Goal: Navigation & Orientation: Find specific page/section

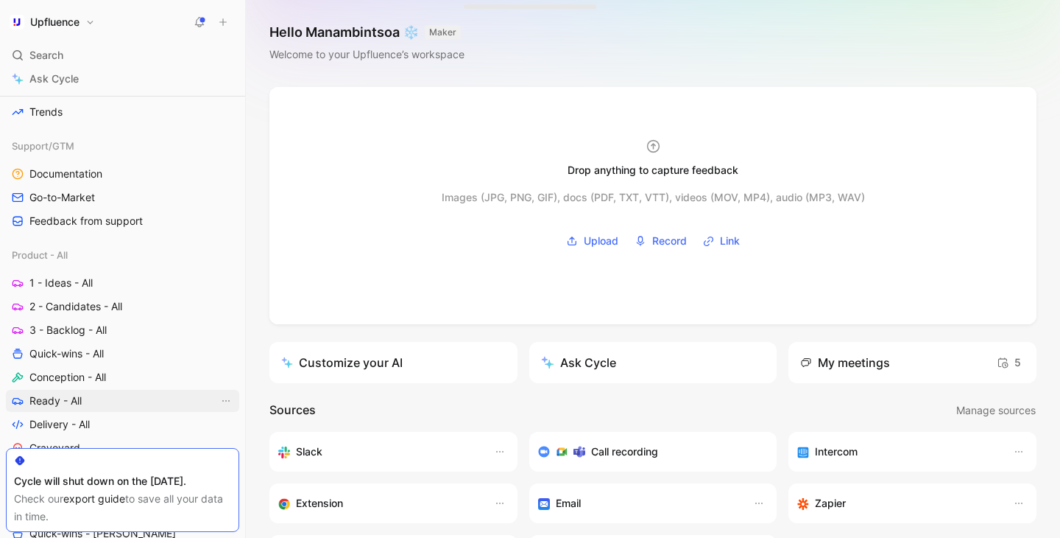
scroll to position [415, 0]
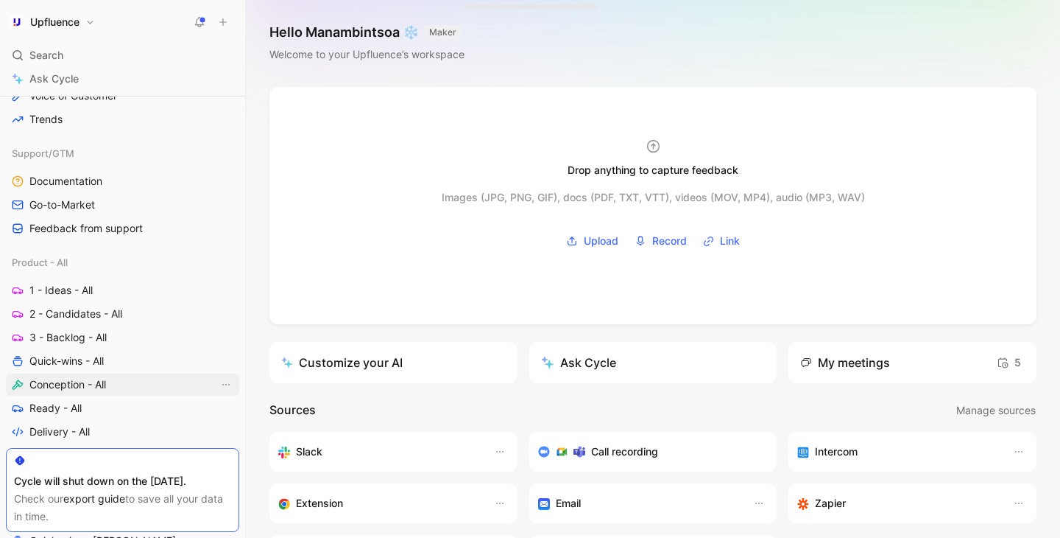
click at [88, 383] on span "Conception - All" at bounding box center [67, 384] width 77 height 15
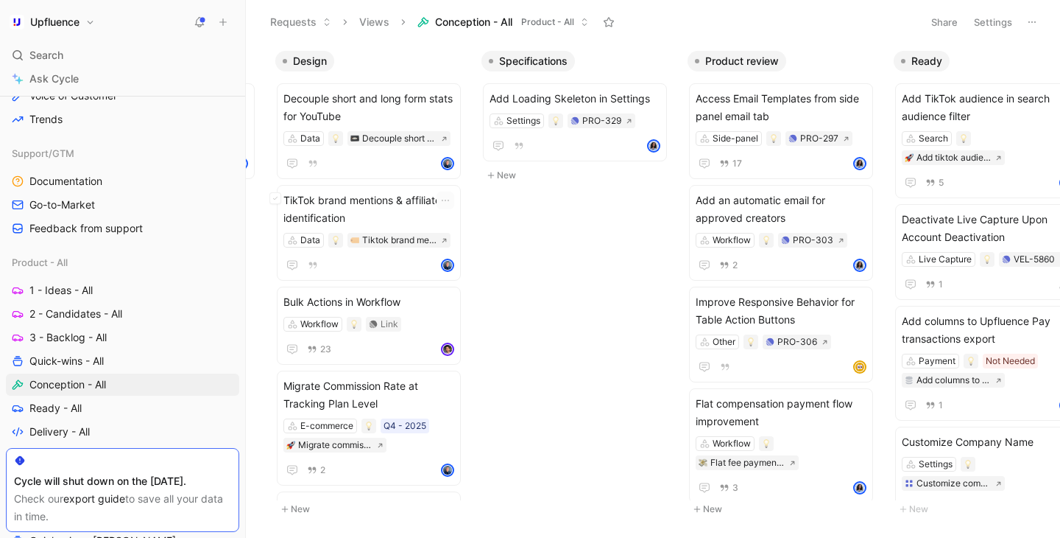
scroll to position [0, 652]
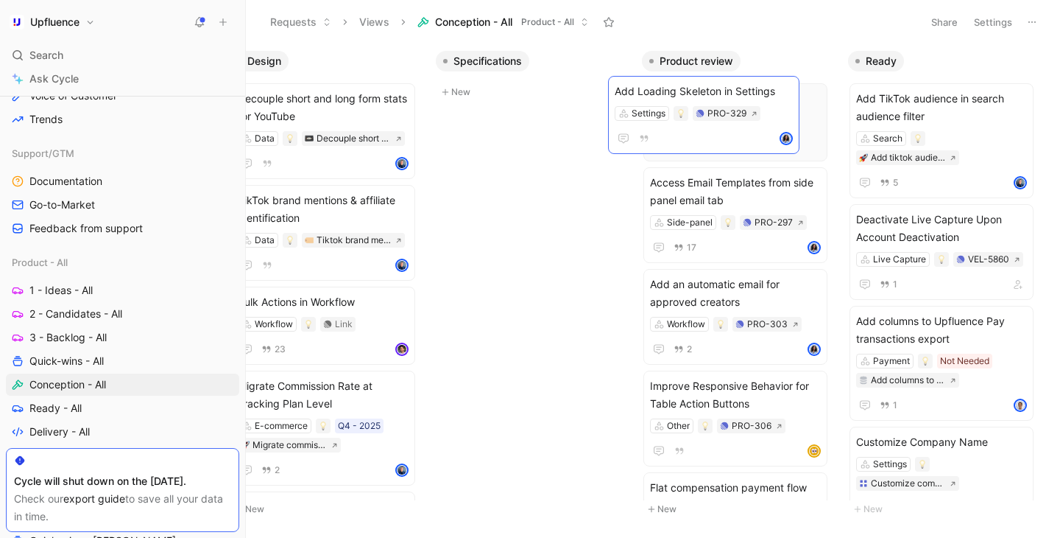
drag, startPoint x: 546, startPoint y: 111, endPoint x: 717, endPoint y: 104, distance: 171.0
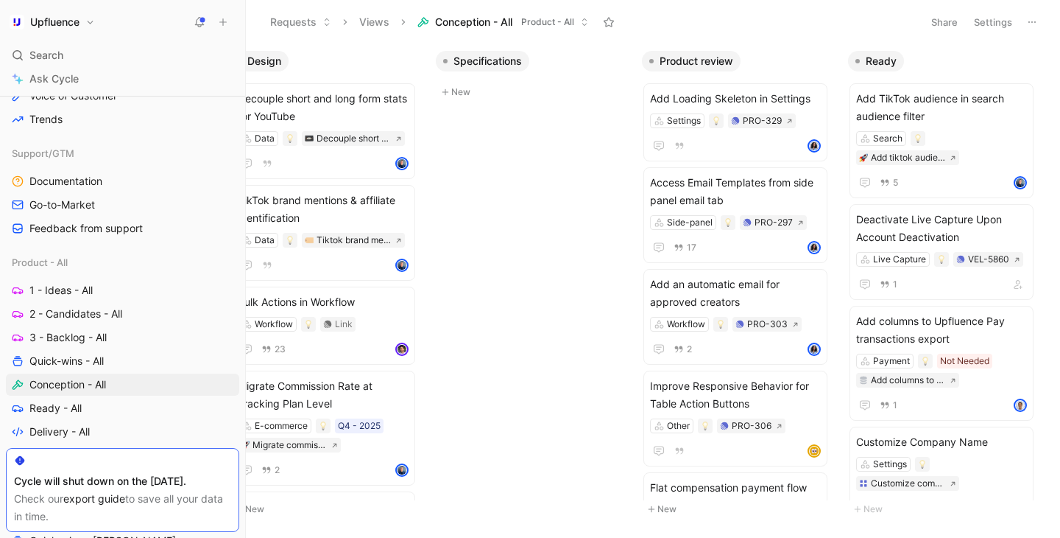
click at [597, 282] on div "Candidate Stream settings redesign Stream Link Clicks dashboard E-commerce Link…" at bounding box center [653, 289] width 814 height 493
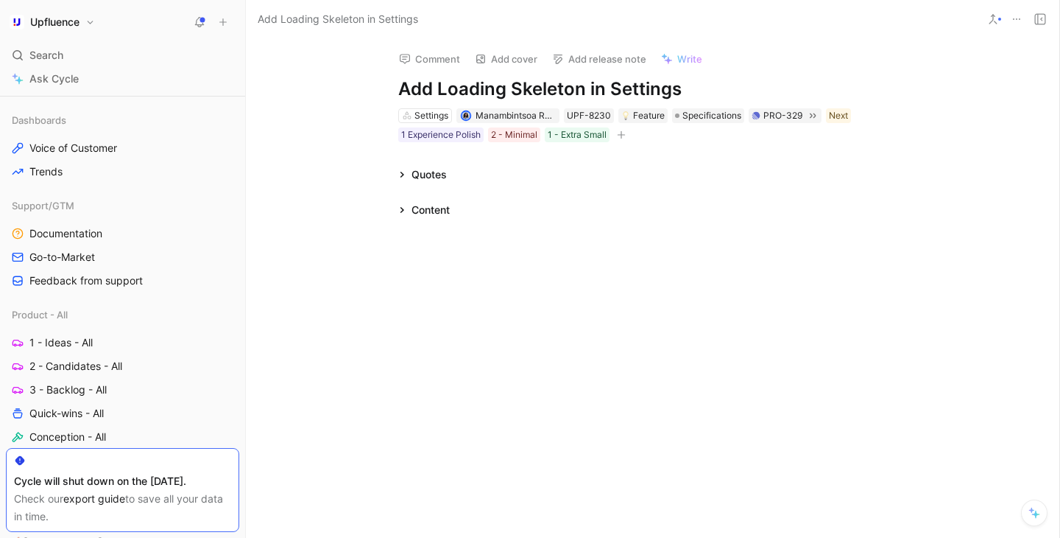
scroll to position [372, 0]
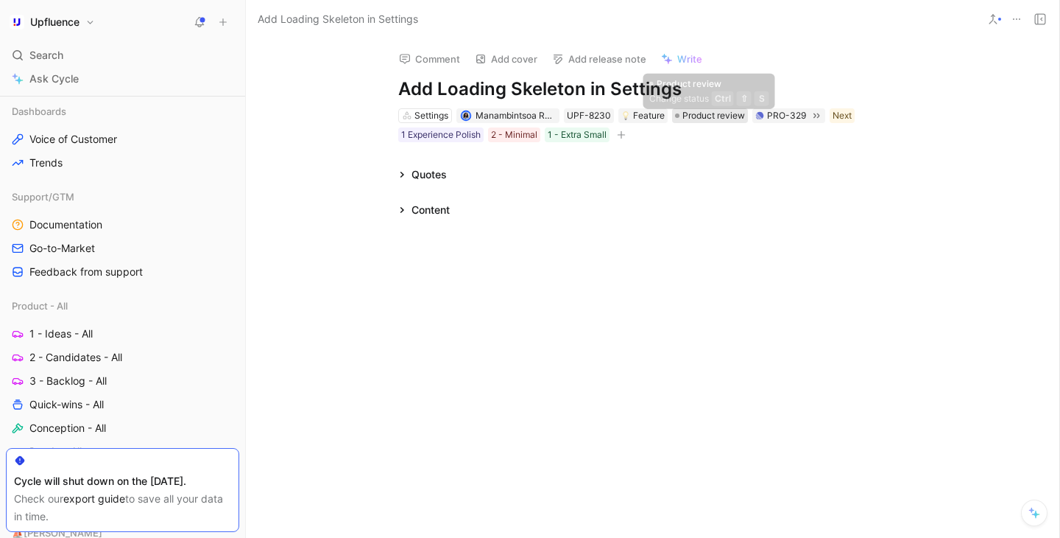
click at [683, 122] on span "Product review" at bounding box center [714, 115] width 63 height 15
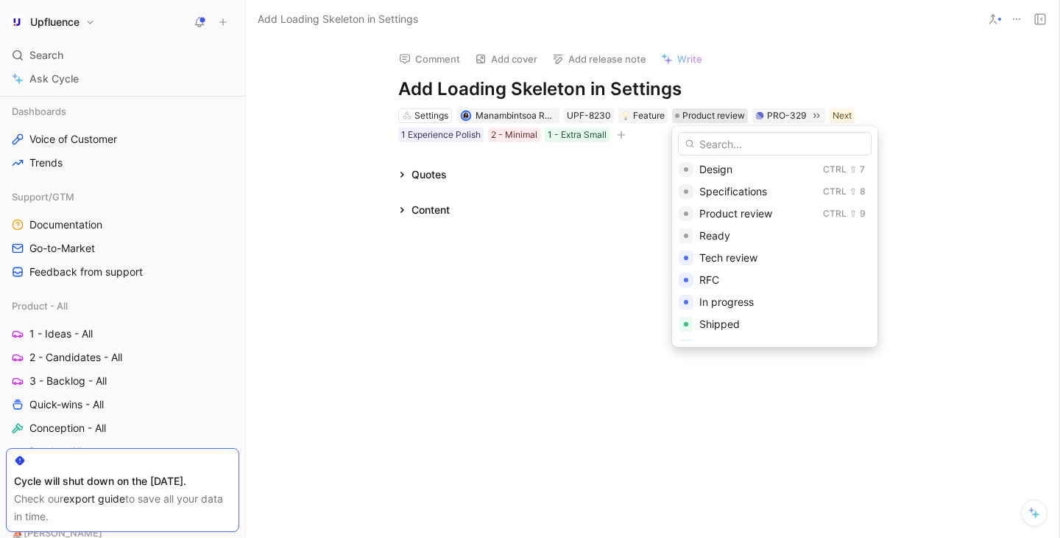
scroll to position [0, 0]
